Goal: Task Accomplishment & Management: Manage account settings

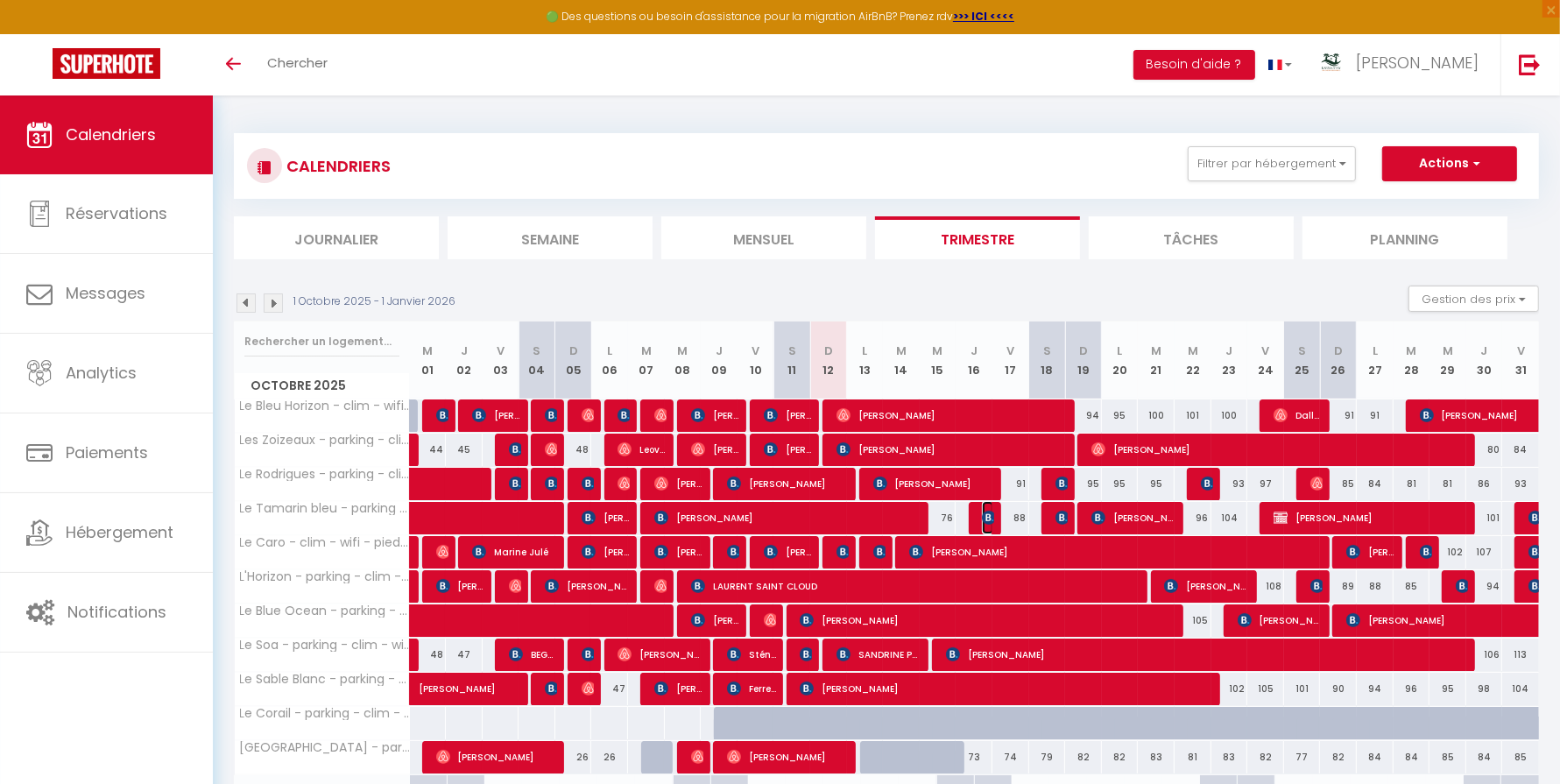
click at [985, 512] on img at bounding box center [989, 518] width 14 height 14
select select "OK"
select select "0"
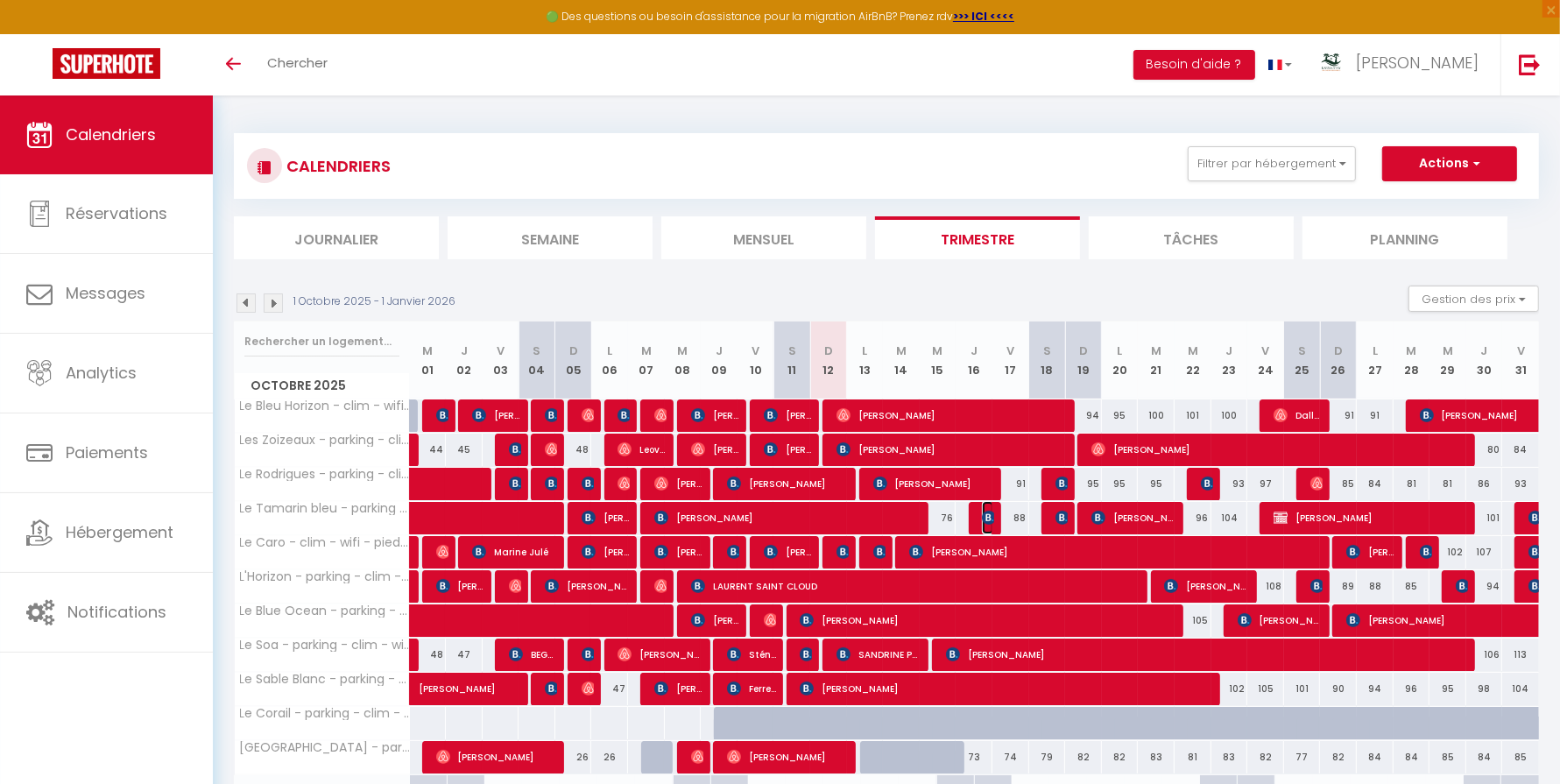
select select "1"
select select
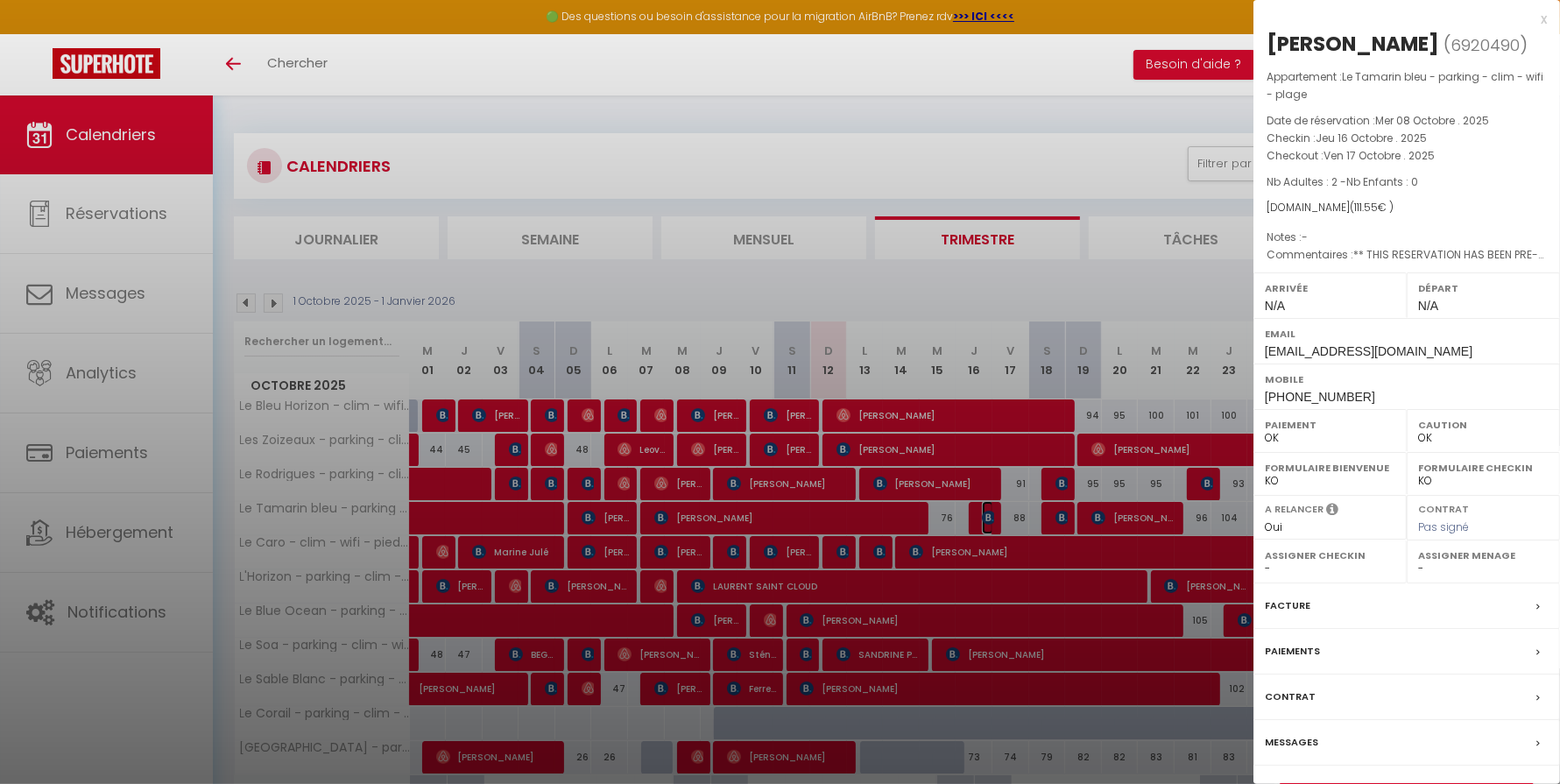
select select "14291"
select select "45280"
click at [953, 514] on div at bounding box center [780, 392] width 1560 height 784
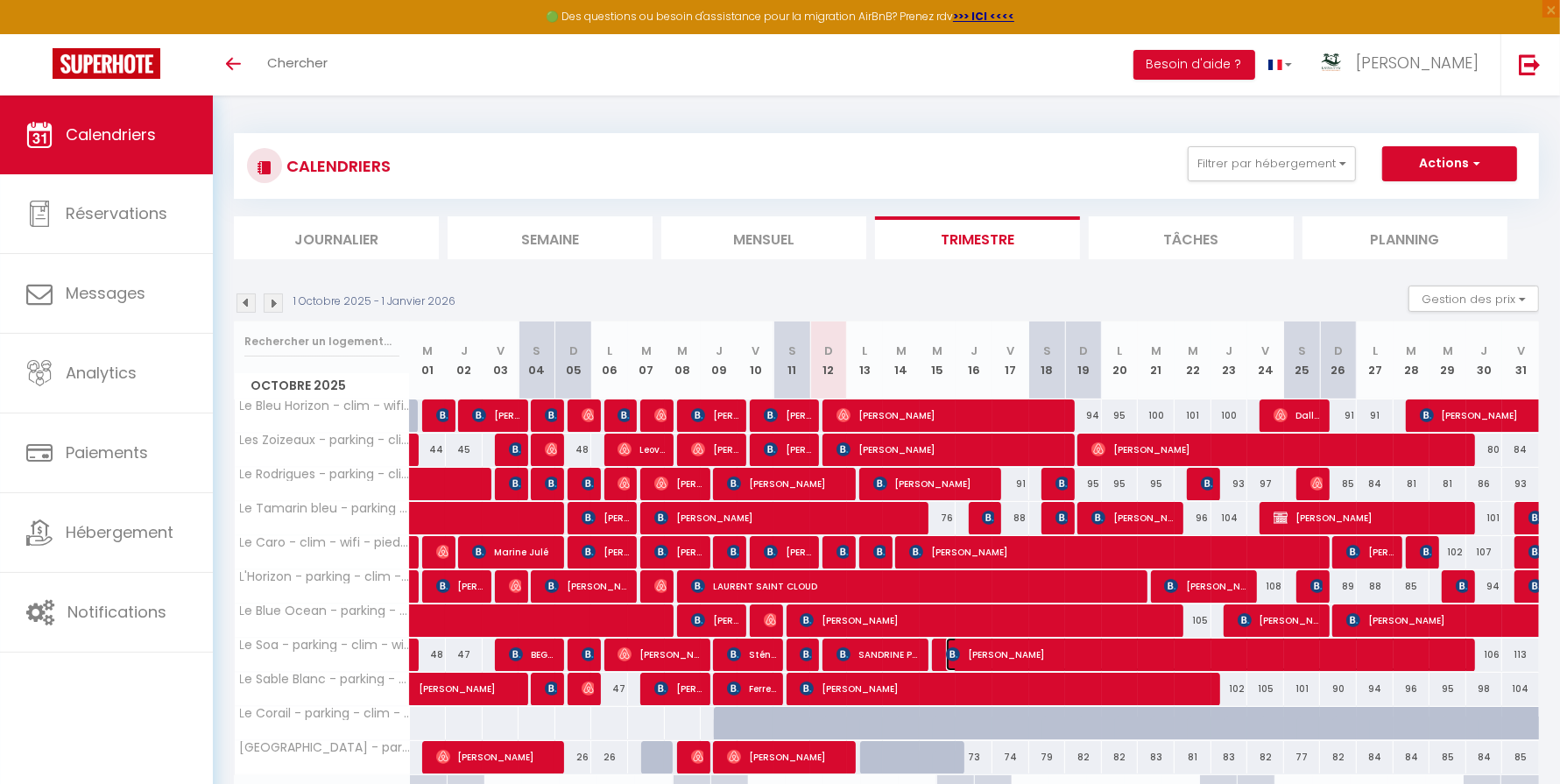
click at [962, 661] on span "[PERSON_NAME]" at bounding box center [1210, 653] width 528 height 33
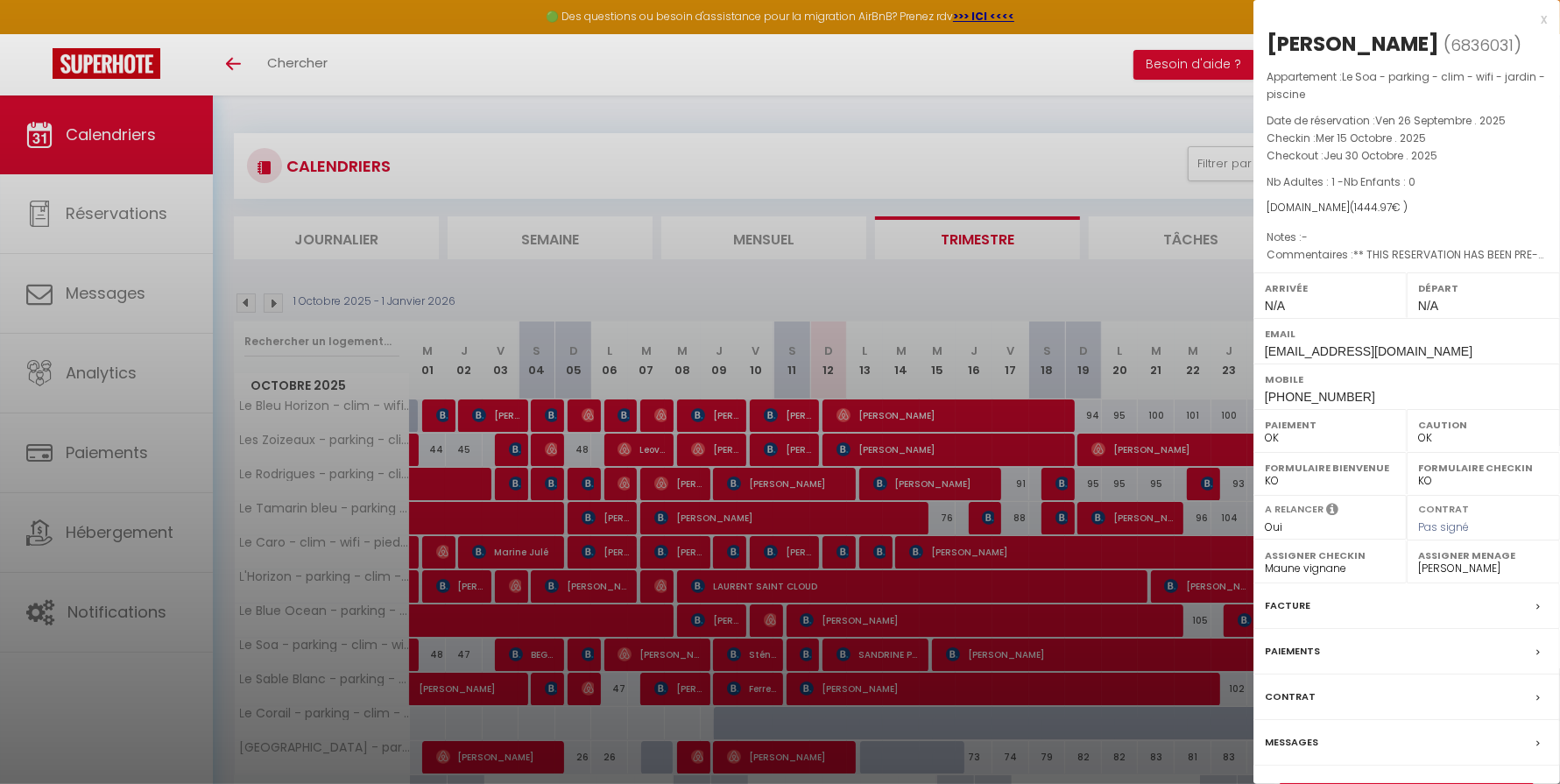
click at [961, 654] on div at bounding box center [780, 392] width 1560 height 784
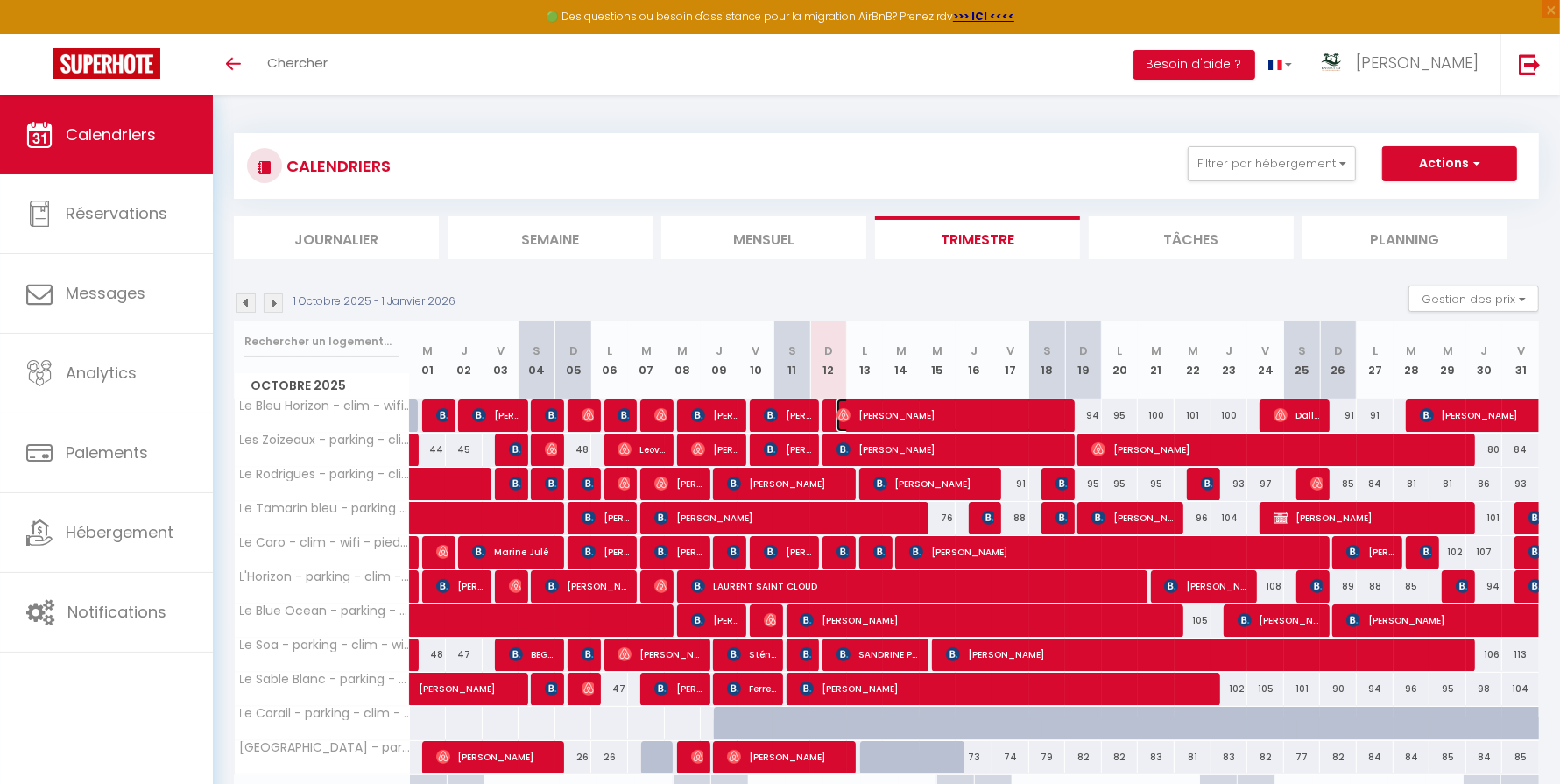
click at [975, 412] on span "[PERSON_NAME]" at bounding box center [952, 415] width 233 height 33
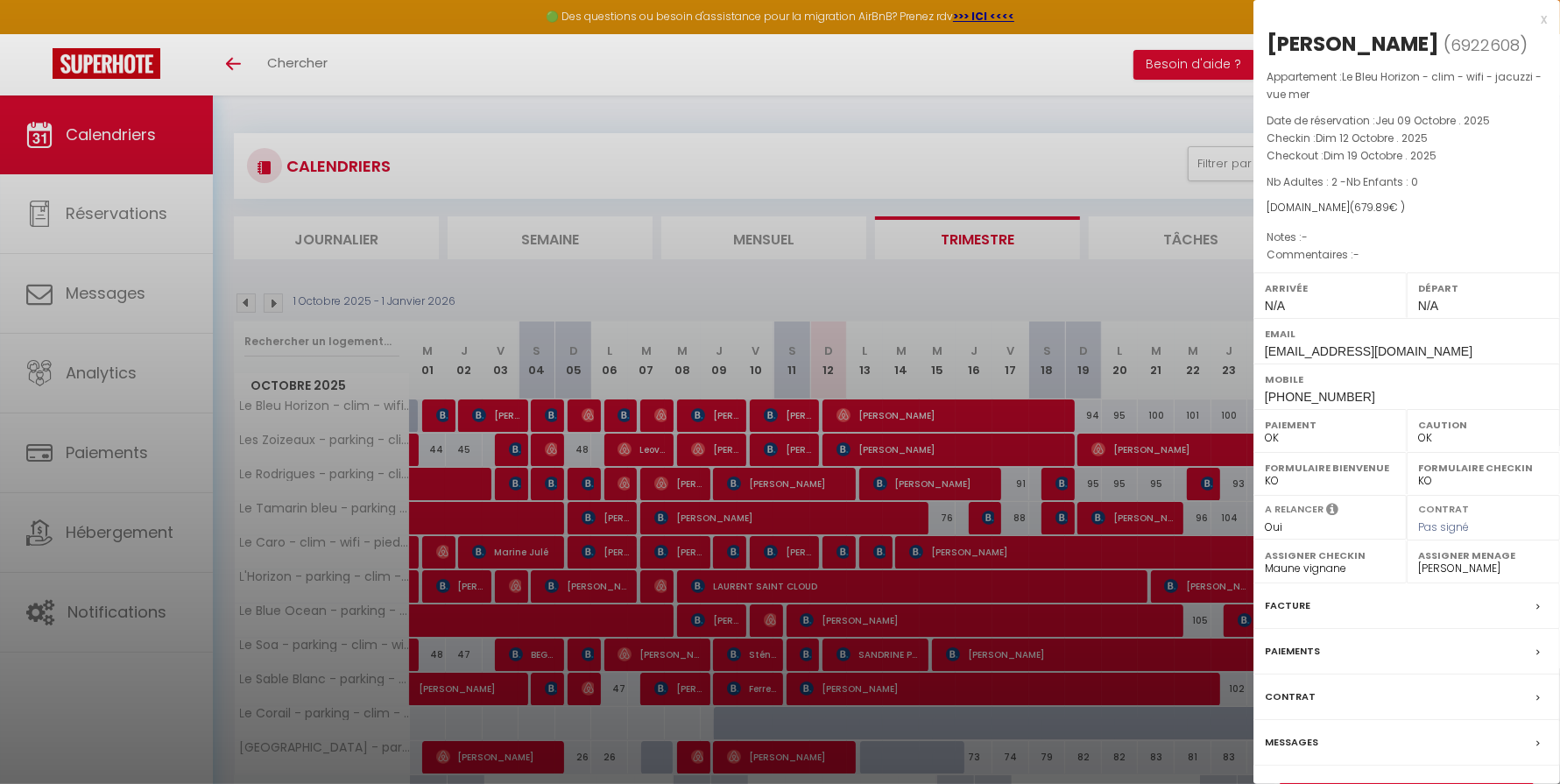
click at [975, 412] on div at bounding box center [780, 392] width 1560 height 784
